Goal: Task Accomplishment & Management: Manage account settings

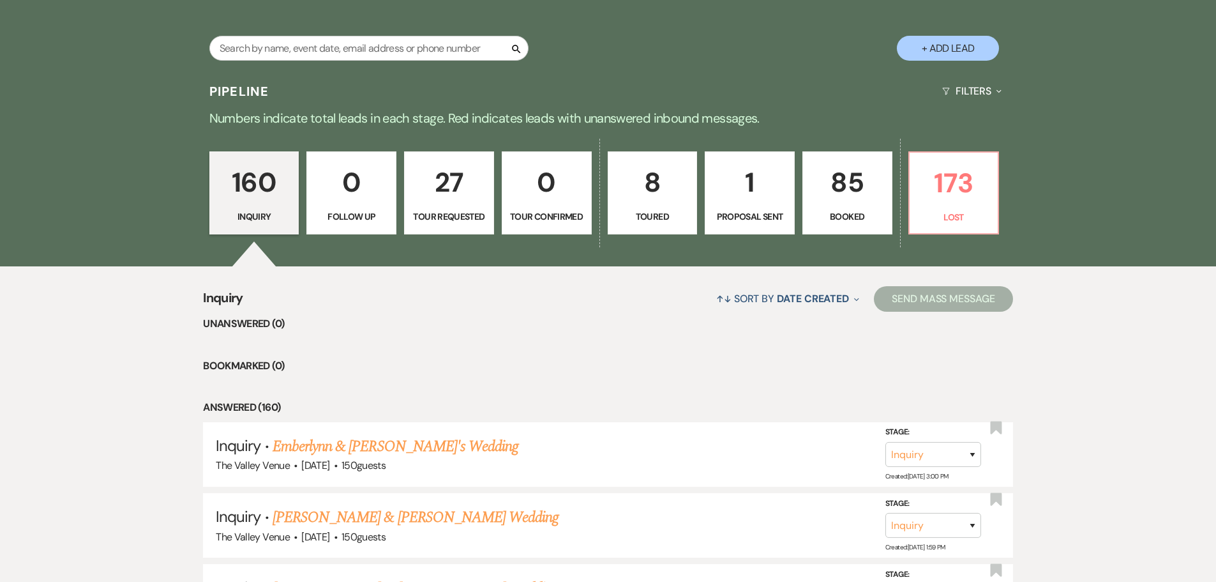
click at [844, 188] on p "85" at bounding box center [847, 182] width 73 height 43
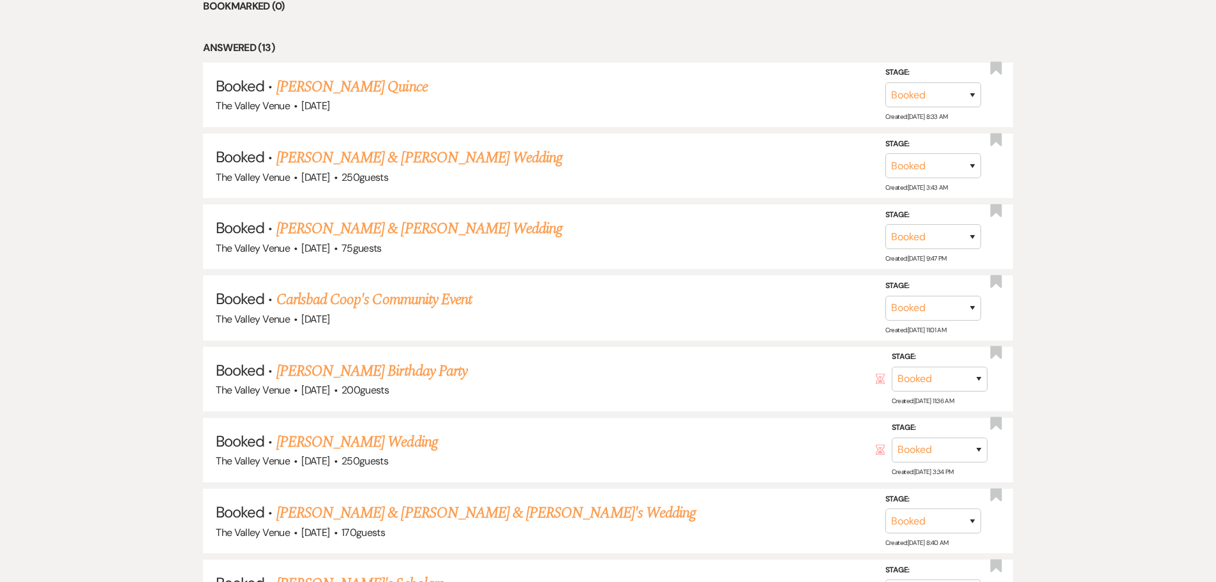
scroll to position [575, 0]
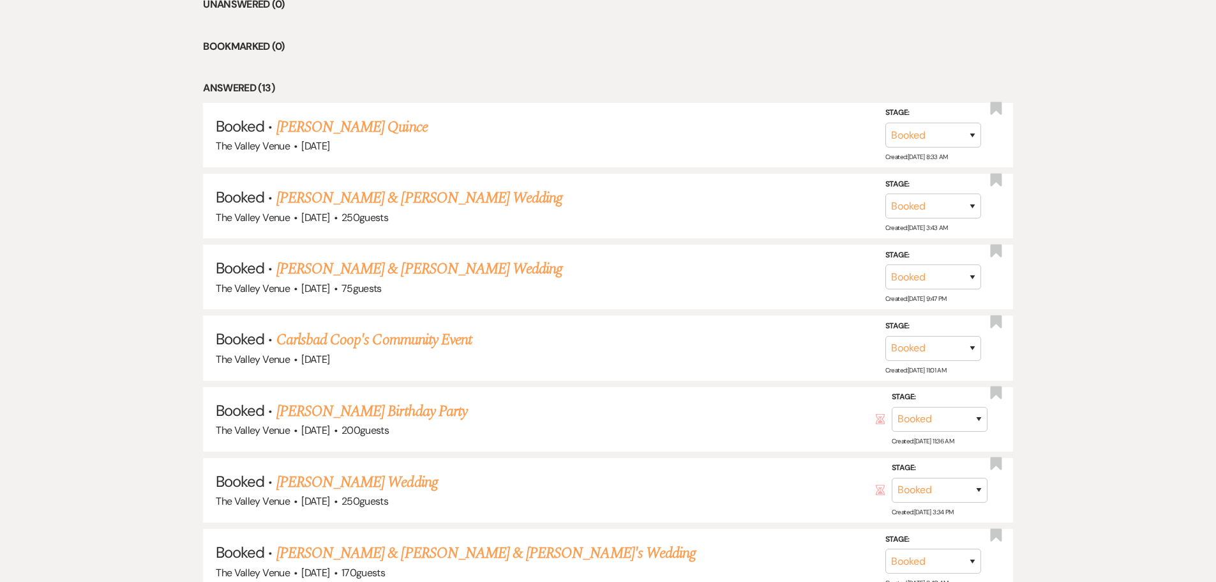
click at [795, 45] on li "Bookmarked (0)" at bounding box center [608, 46] width 810 height 17
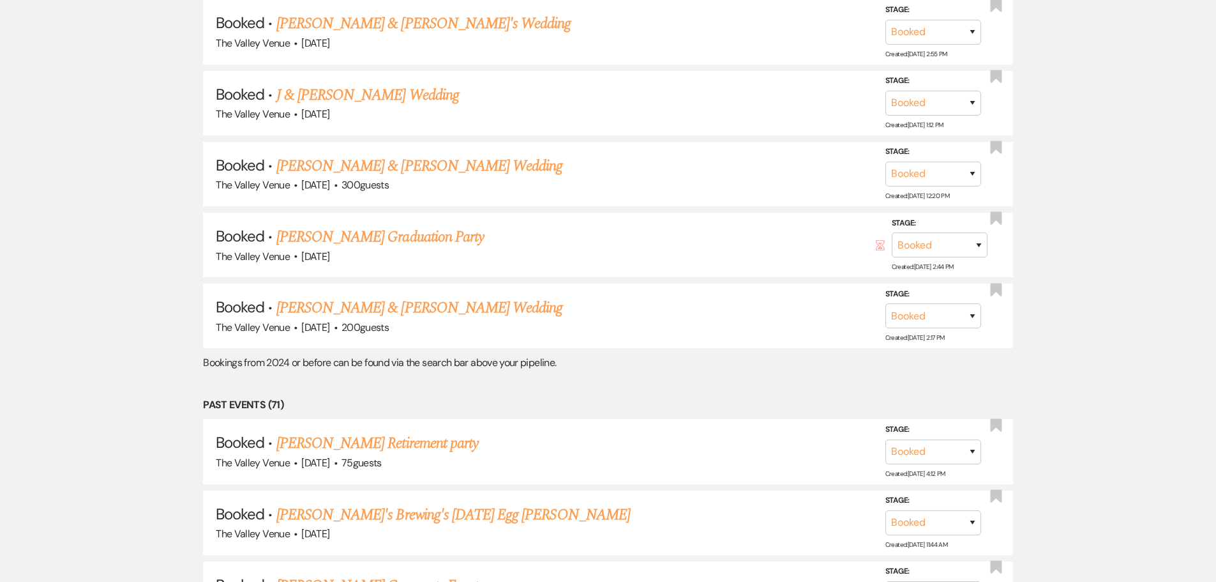
scroll to position [1277, 0]
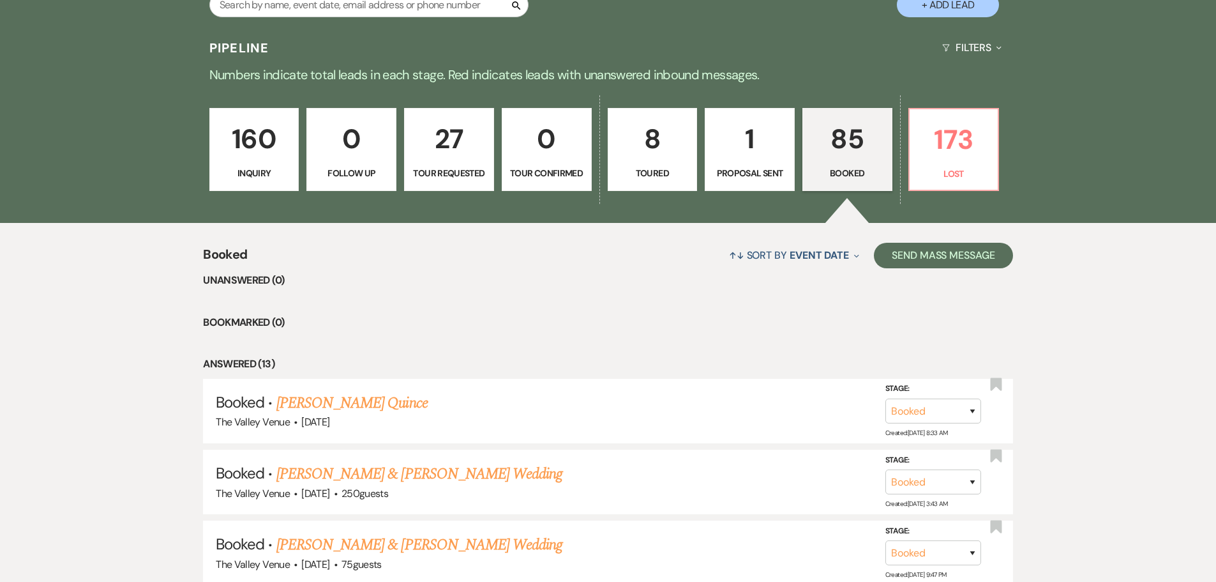
scroll to position [192, 0]
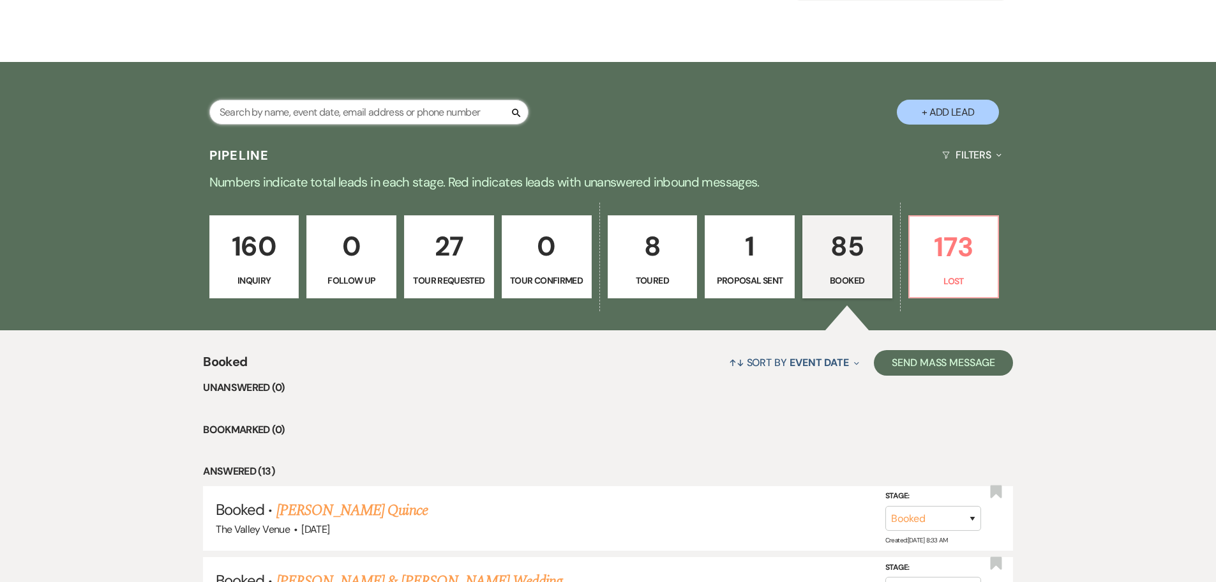
click at [334, 116] on input "text" at bounding box center [368, 112] width 319 height 25
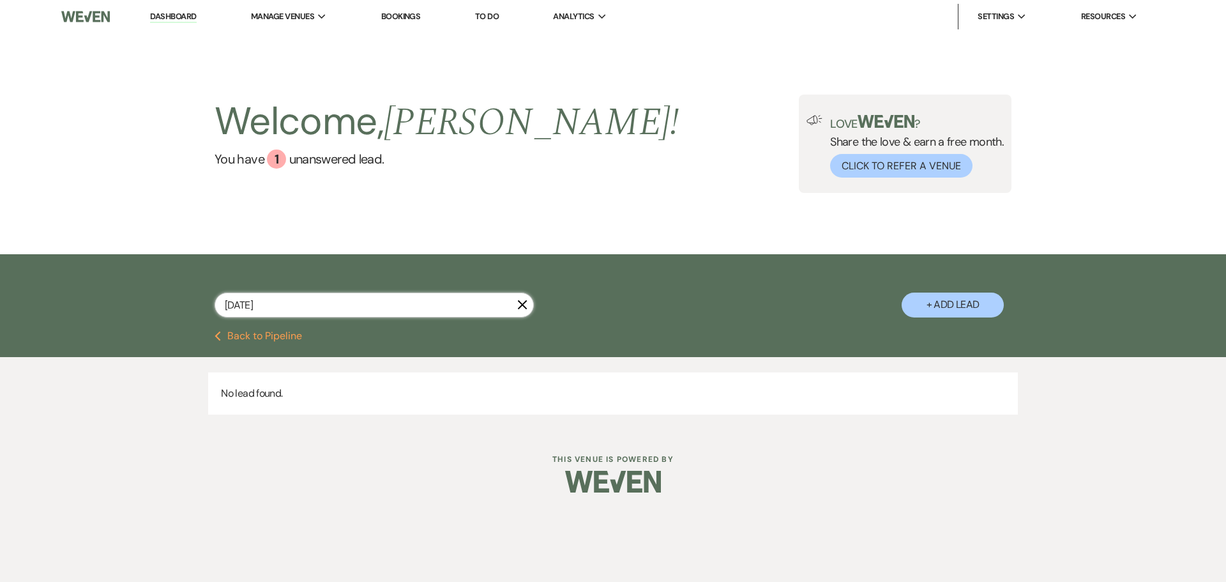
click at [243, 304] on input "[DATE]" at bounding box center [374, 304] width 319 height 25
type input "[DATE]"
click at [736, 283] on div "[DATE] X + Add Lead" at bounding box center [612, 293] width 919 height 67
drag, startPoint x: 304, startPoint y: 303, endPoint x: 271, endPoint y: 300, distance: 33.4
click at [86, 305] on div "[DATE] X + Add Lead" at bounding box center [613, 292] width 1226 height 77
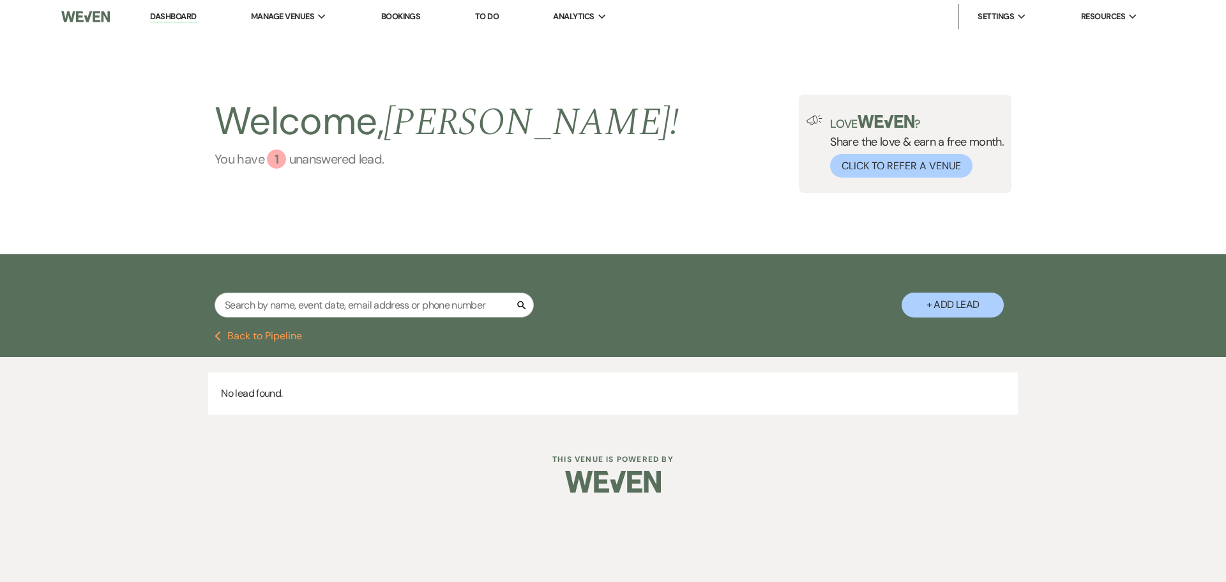
click at [321, 163] on link "You have 1 unanswered lead ." at bounding box center [447, 158] width 464 height 19
click at [281, 157] on div "1" at bounding box center [276, 158] width 19 height 19
click at [168, 12] on link "Dashboard" at bounding box center [173, 17] width 46 height 12
